Goal: Task Accomplishment & Management: Complete application form

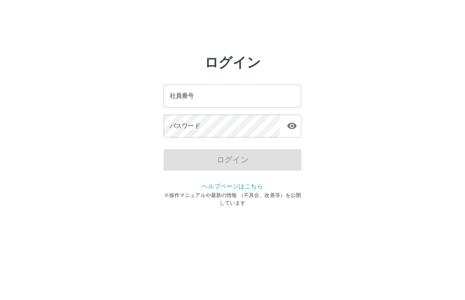
click at [226, 86] on input "社員番号" at bounding box center [233, 95] width 138 height 23
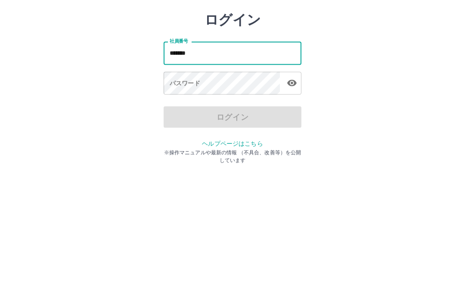
type input "*******"
click at [183, 115] on div "パスワード パスワード" at bounding box center [233, 127] width 138 height 24
click at [181, 115] on div "パスワード パスワード" at bounding box center [233, 127] width 138 height 24
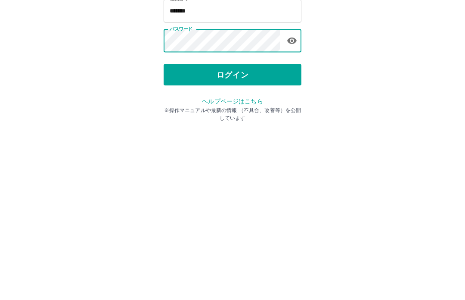
click at [234, 149] on button "ログイン" at bounding box center [233, 160] width 138 height 22
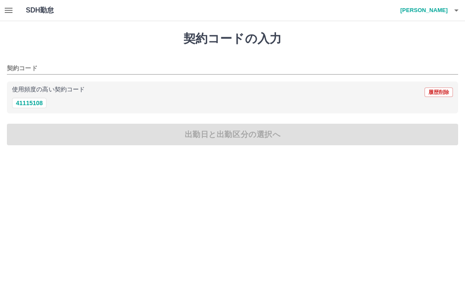
click at [30, 98] on button "41115108" at bounding box center [29, 103] width 34 height 10
type input "********"
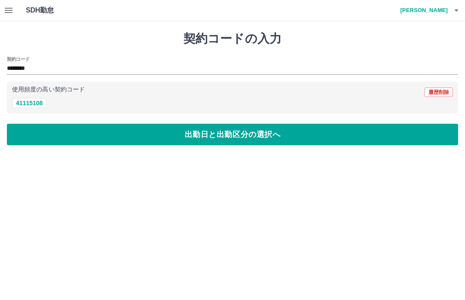
click at [238, 141] on button "出勤日と出勤区分の選択へ" at bounding box center [232, 135] width 451 height 22
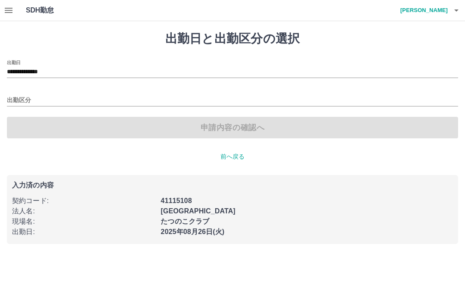
click at [23, 92] on div "出勤区分" at bounding box center [232, 97] width 451 height 18
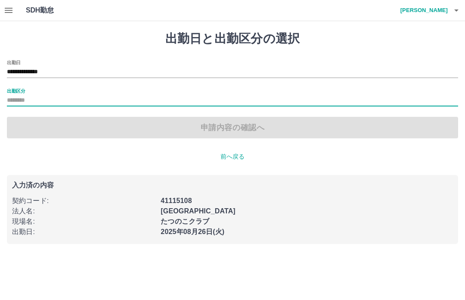
click at [22, 95] on input "出勤区分" at bounding box center [232, 100] width 451 height 11
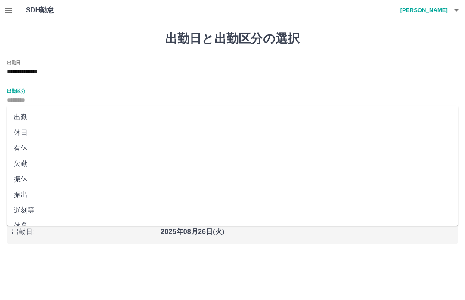
click at [22, 113] on li "出勤" at bounding box center [232, 117] width 451 height 16
type input "**"
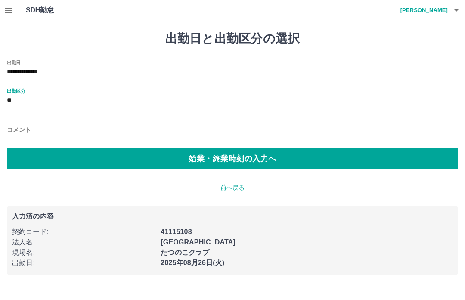
click at [238, 160] on button "始業・終業時刻の入力へ" at bounding box center [232, 159] width 451 height 22
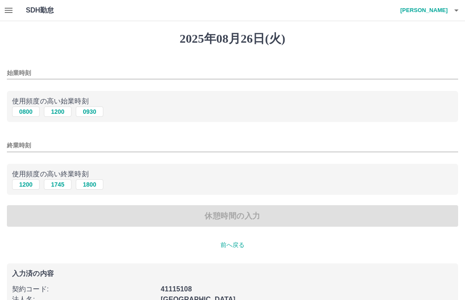
click at [63, 107] on button "1200" at bounding box center [58, 111] width 28 height 10
type input "****"
click at [233, 220] on div "休憩時間の入力" at bounding box center [232, 216] width 451 height 22
click at [231, 217] on div "休憩時間の入力" at bounding box center [232, 216] width 451 height 22
click at [116, 217] on div "休憩時間の入力" at bounding box center [232, 216] width 451 height 22
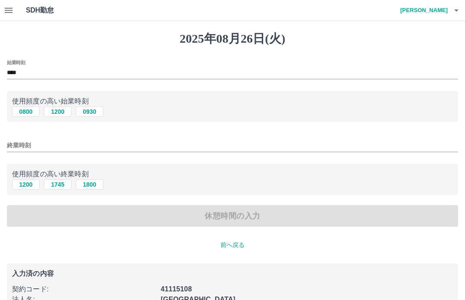
click at [63, 185] on button "1745" at bounding box center [58, 184] width 28 height 10
type input "****"
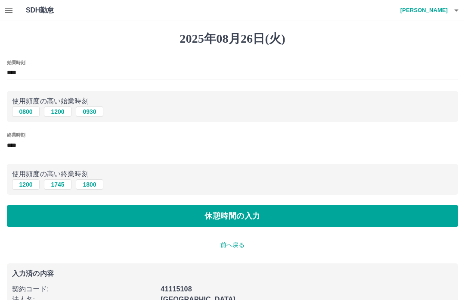
click at [249, 213] on button "休憩時間の入力" at bounding box center [232, 216] width 451 height 22
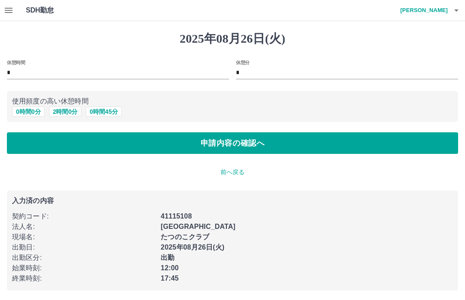
click at [31, 114] on button "0 時間 0 分" at bounding box center [28, 111] width 33 height 10
click at [239, 143] on button "申請内容の確認へ" at bounding box center [232, 143] width 451 height 22
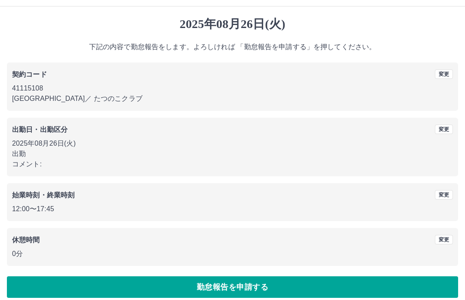
scroll to position [22, 0]
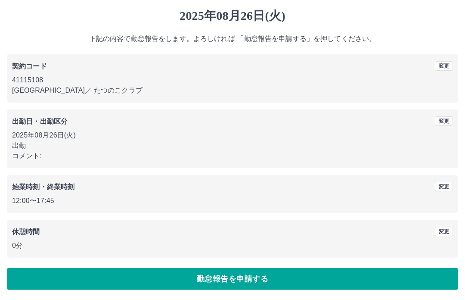
click at [222, 281] on button "勤怠報告を申請する" at bounding box center [232, 279] width 451 height 22
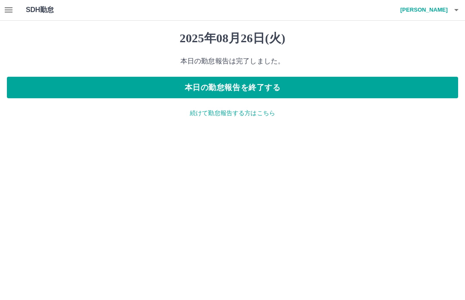
click at [226, 90] on button "本日の勤怠報告を終了する" at bounding box center [232, 88] width 451 height 22
